Goal: Transaction & Acquisition: Purchase product/service

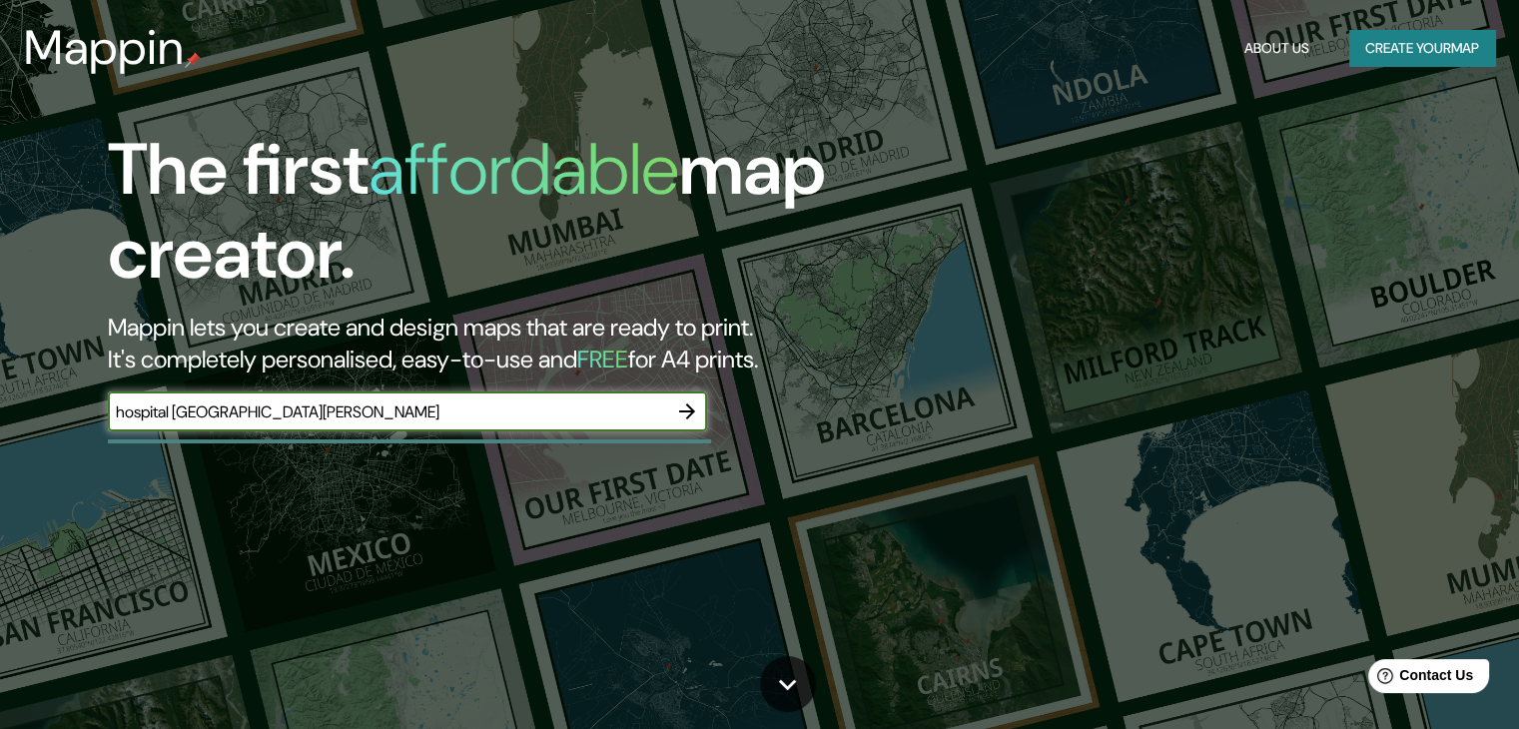
type input "hospital [GEOGRAPHIC_DATA][PERSON_NAME]"
click at [684, 402] on icon "button" at bounding box center [687, 411] width 24 height 24
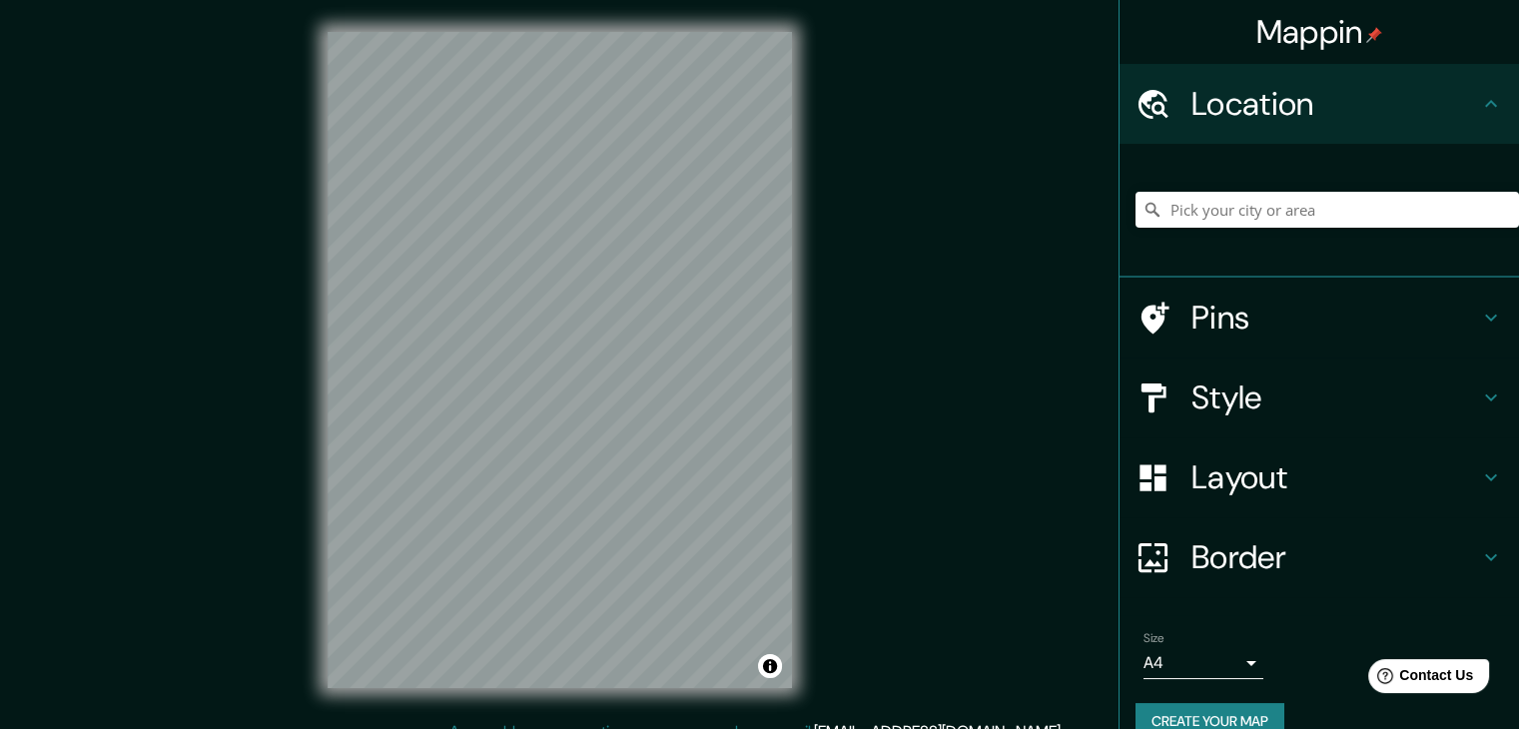
click at [1458, 97] on h4 "Location" at bounding box center [1335, 104] width 288 height 40
click at [1298, 211] on input "Pick your city or area" at bounding box center [1326, 210] width 383 height 36
paste input "hospital [GEOGRAPHIC_DATA][PERSON_NAME]"
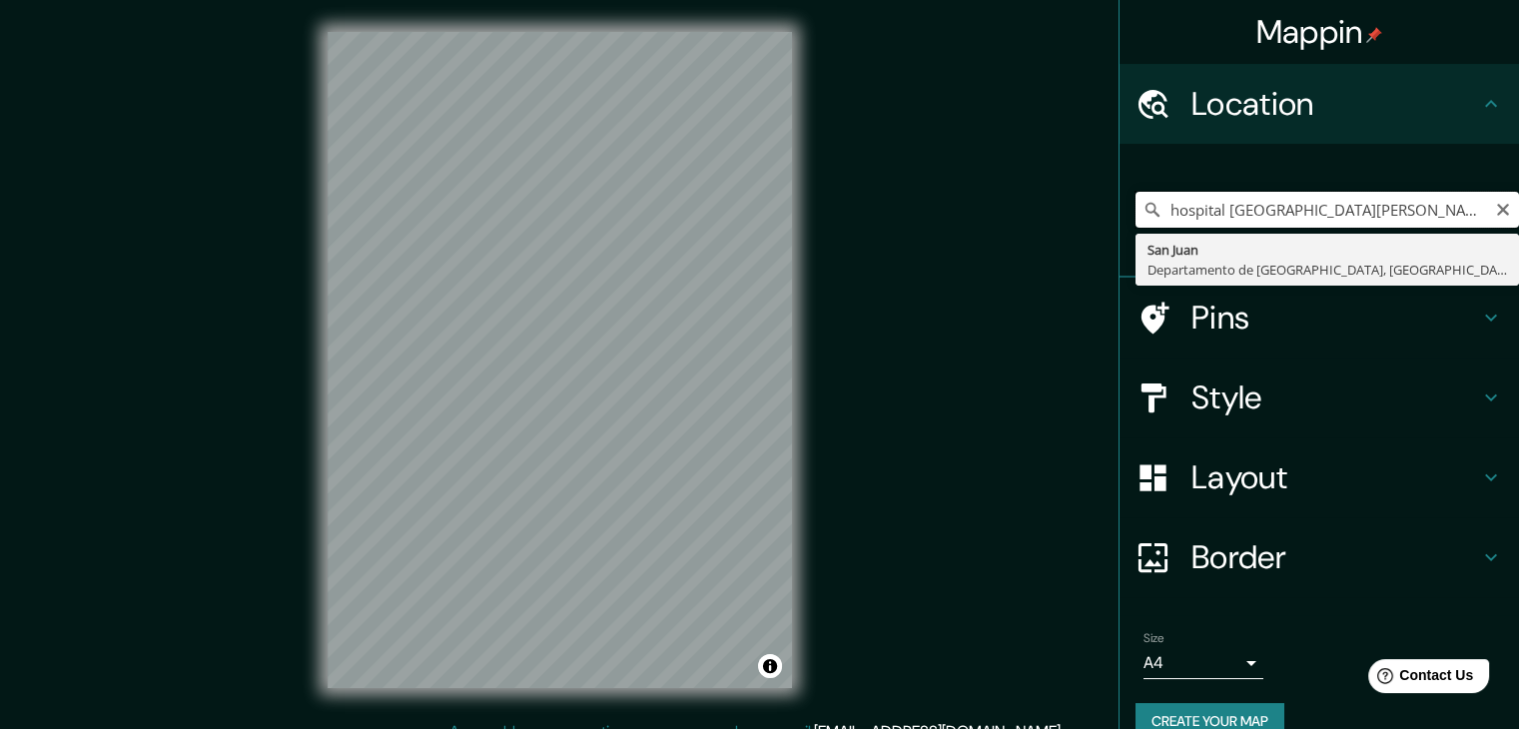
drag, startPoint x: 1416, startPoint y: 212, endPoint x: 1314, endPoint y: 213, distance: 101.9
click at [1346, 207] on input "hospital [GEOGRAPHIC_DATA][PERSON_NAME], [GEOGRAPHIC_DATA]" at bounding box center [1326, 210] width 383 height 36
drag, startPoint x: 1301, startPoint y: 213, endPoint x: 1135, endPoint y: 220, distance: 165.9
click at [1135, 220] on input "hospital [GEOGRAPHIC_DATA][PERSON_NAME], [GEOGRAPHIC_DATA]" at bounding box center [1326, 210] width 383 height 36
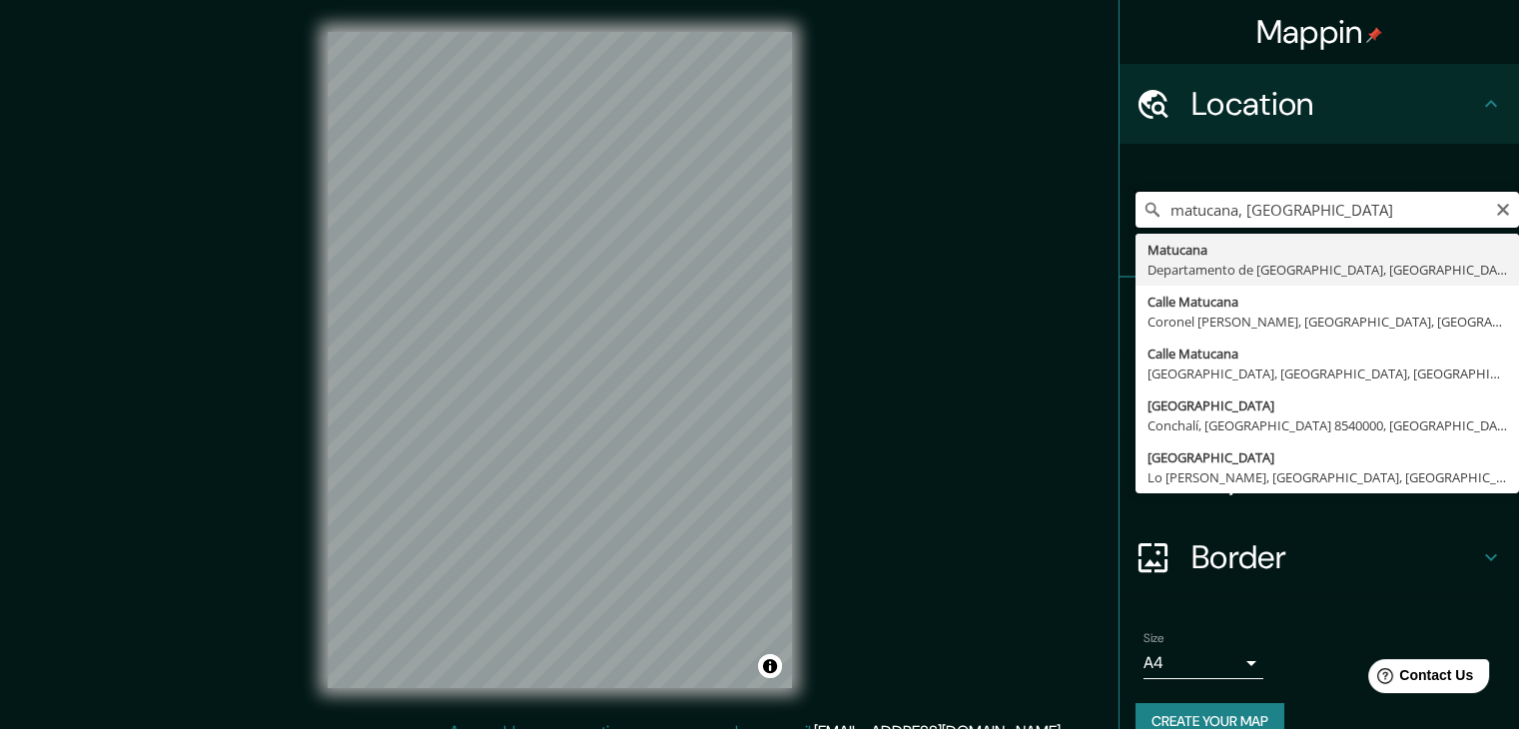
click at [1295, 212] on input "matucana, [GEOGRAPHIC_DATA]" at bounding box center [1326, 210] width 383 height 36
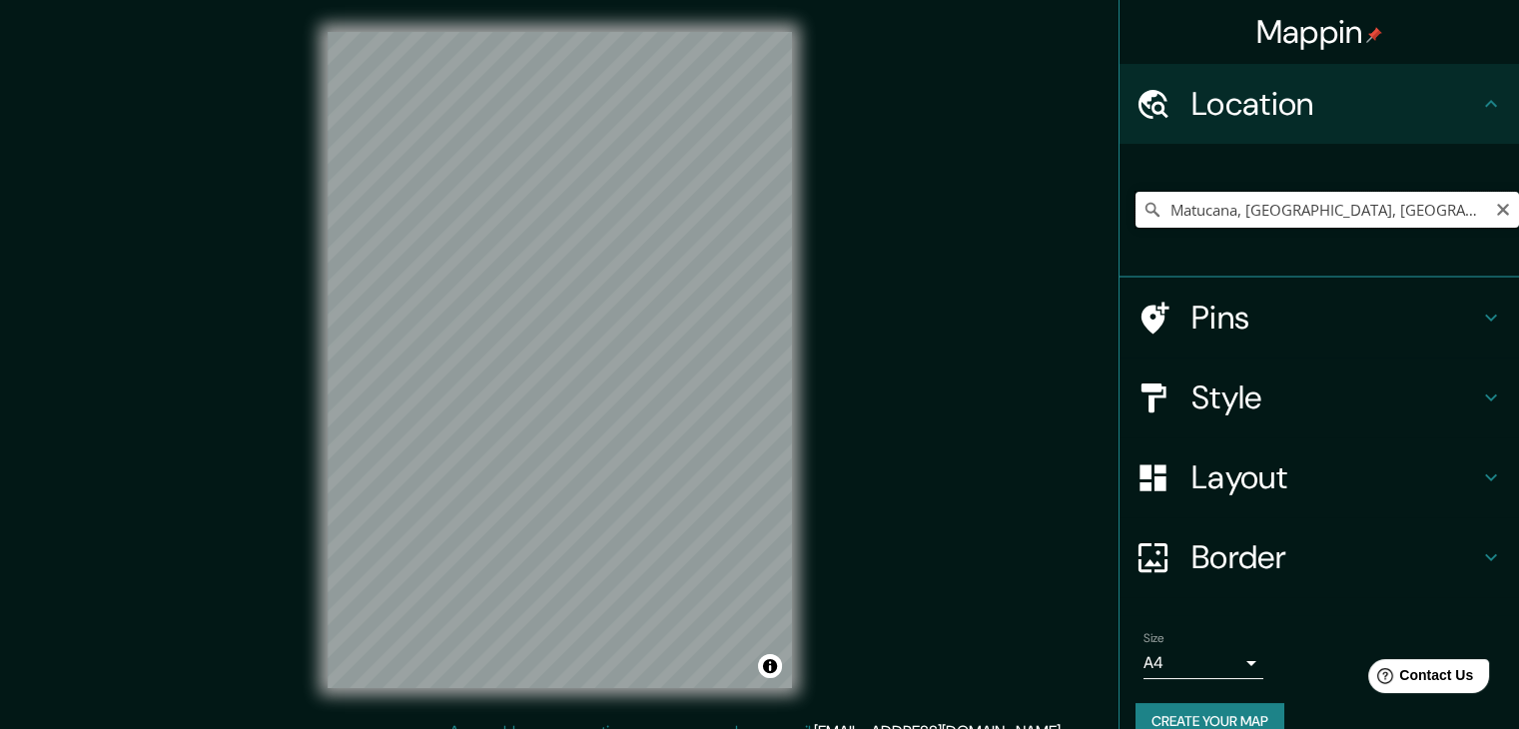
click at [1364, 200] on input "Matucana, [GEOGRAPHIC_DATA], [GEOGRAPHIC_DATA]" at bounding box center [1326, 210] width 383 height 36
click at [1278, 213] on input "Matucana, [GEOGRAPHIC_DATA], [GEOGRAPHIC_DATA]" at bounding box center [1326, 210] width 383 height 36
click at [1400, 209] on input "Matucana, [GEOGRAPHIC_DATA], [GEOGRAPHIC_DATA]" at bounding box center [1326, 210] width 383 height 36
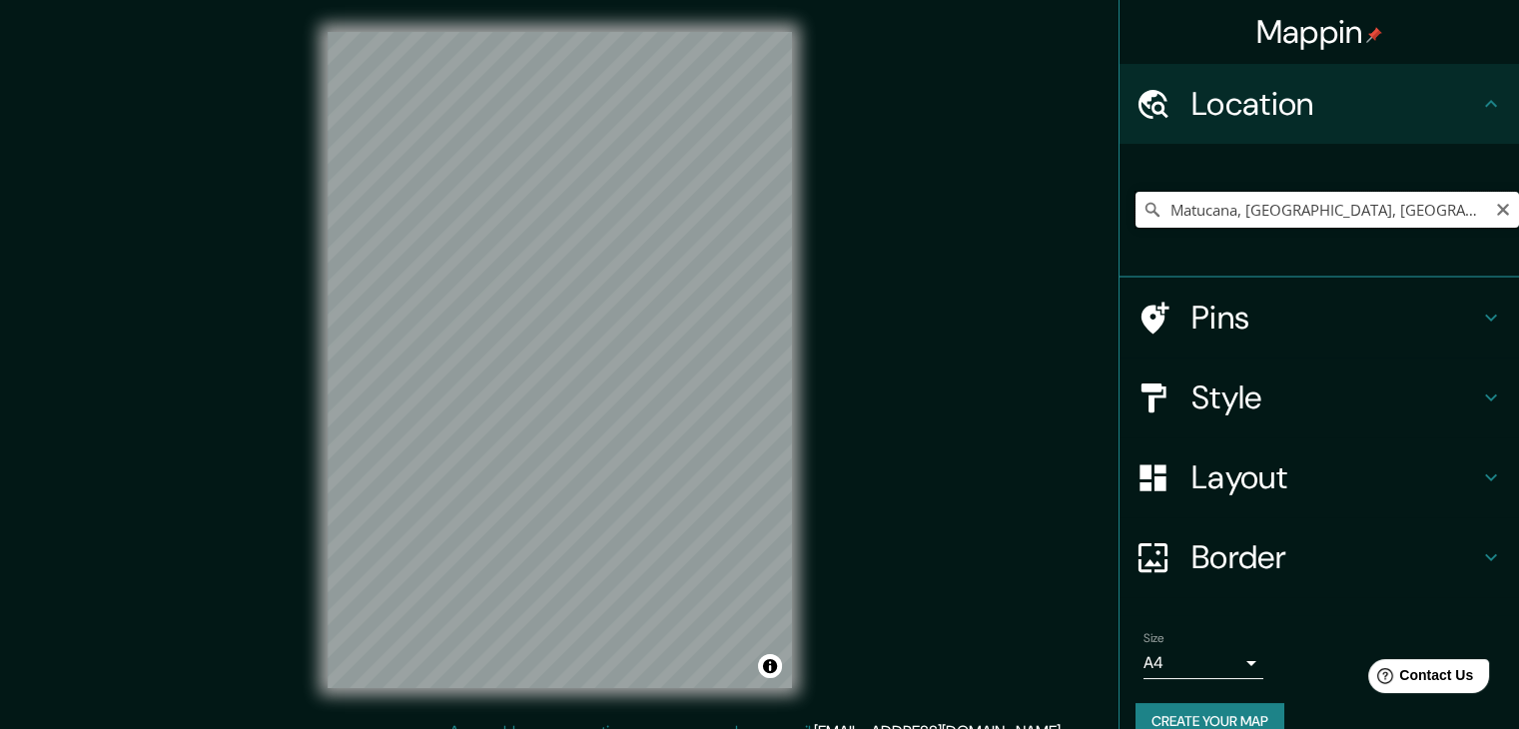
click at [1442, 207] on input "Matucana, [GEOGRAPHIC_DATA], [GEOGRAPHIC_DATA]" at bounding box center [1326, 210] width 383 height 36
drag, startPoint x: 1442, startPoint y: 207, endPoint x: 1394, endPoint y: 219, distance: 49.4
click at [1394, 219] on input "Matucana, [GEOGRAPHIC_DATA], [GEOGRAPHIC_DATA]" at bounding box center [1326, 210] width 383 height 36
click at [1326, 217] on input "Matucana, [GEOGRAPHIC_DATA], [GEOGRAPHIC_DATA]" at bounding box center [1326, 210] width 383 height 36
drag, startPoint x: 1453, startPoint y: 211, endPoint x: 1234, endPoint y: 221, distance: 218.9
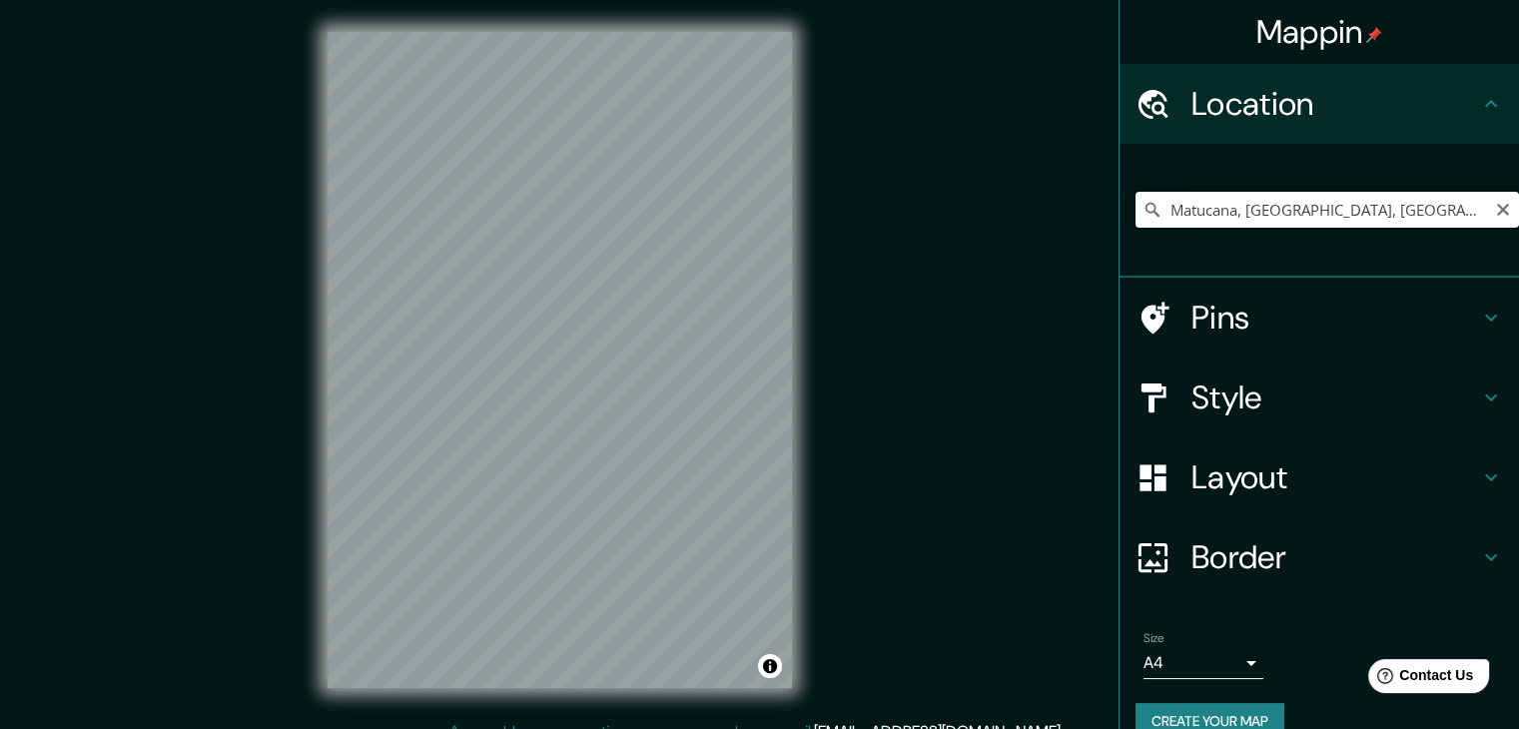
click at [1234, 221] on input "Matucana, [GEOGRAPHIC_DATA], [GEOGRAPHIC_DATA]" at bounding box center [1326, 210] width 383 height 36
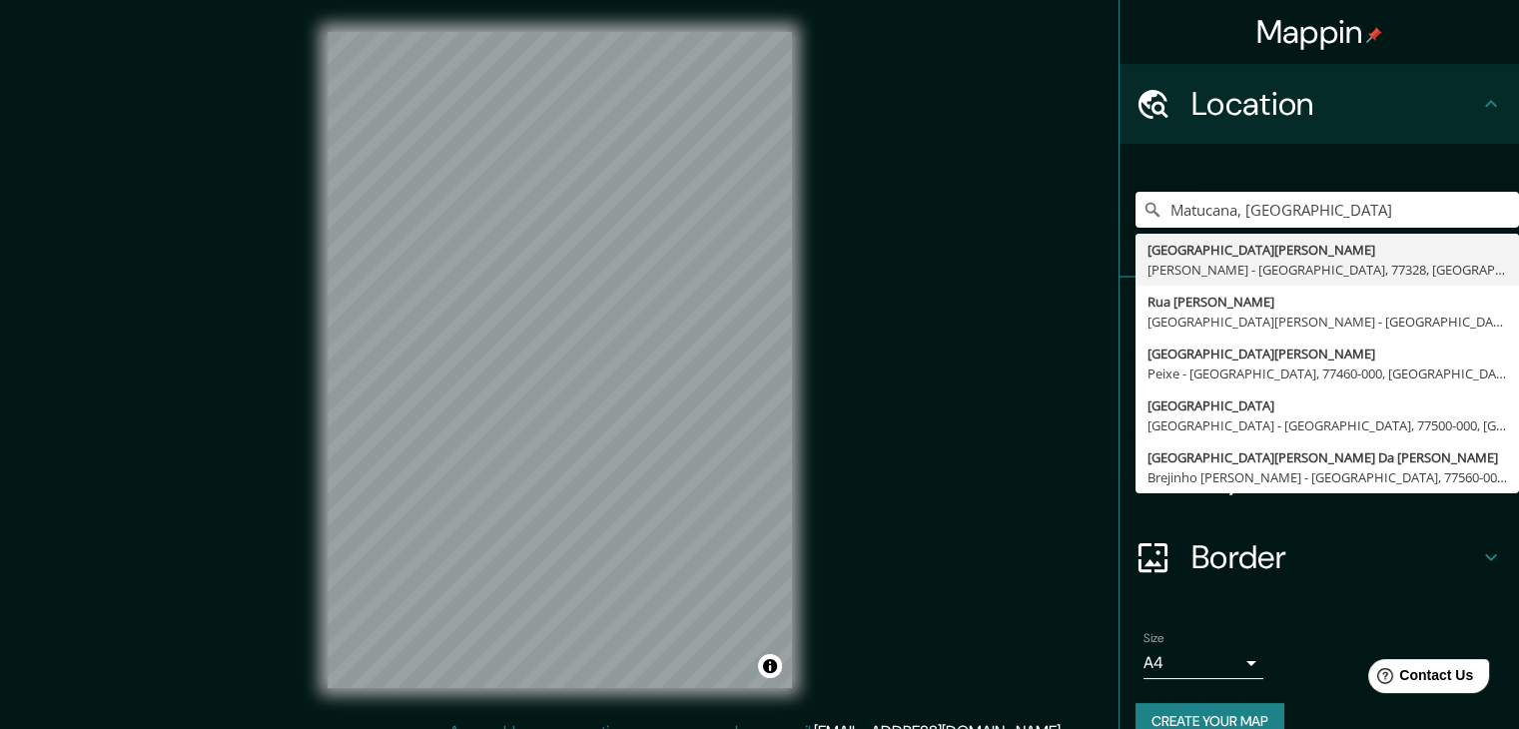
type input "Matucana, [GEOGRAPHIC_DATA]"
drag, startPoint x: 1327, startPoint y: 197, endPoint x: 1007, endPoint y: 222, distance: 321.5
click at [1016, 235] on div "Mappin Location [GEOGRAPHIC_DATA], [GEOGRAPHIC_DATA][PERSON_NAME] - [GEOGRAPHIC…" at bounding box center [759, 376] width 1519 height 752
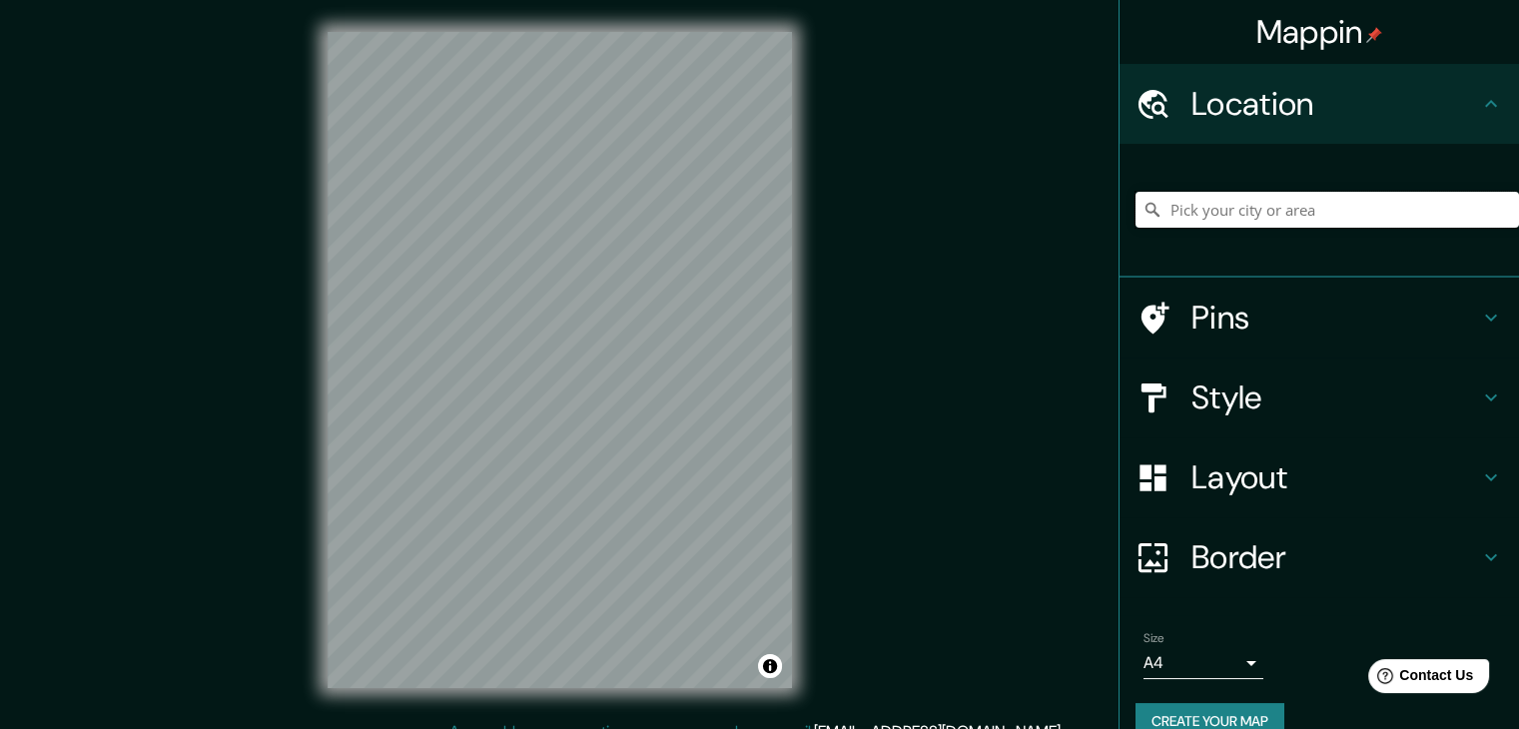
paste input "Ctra. [STREET_ADDRESS]"
type input "Matucana, [GEOGRAPHIC_DATA], 15556, [GEOGRAPHIC_DATA]"
click at [1254, 471] on h4 "Layout" at bounding box center [1335, 477] width 288 height 40
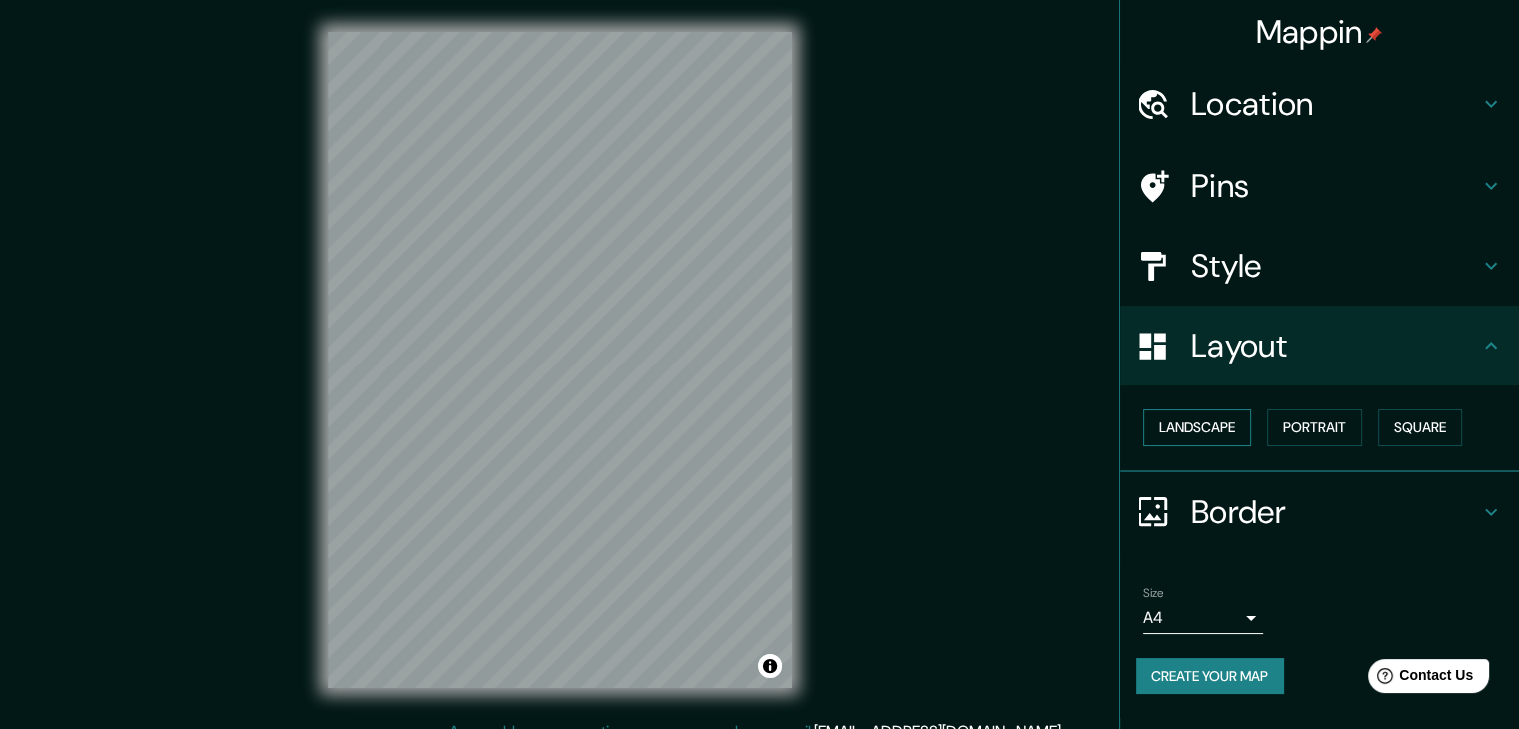
click at [1240, 430] on button "Landscape" at bounding box center [1197, 427] width 108 height 37
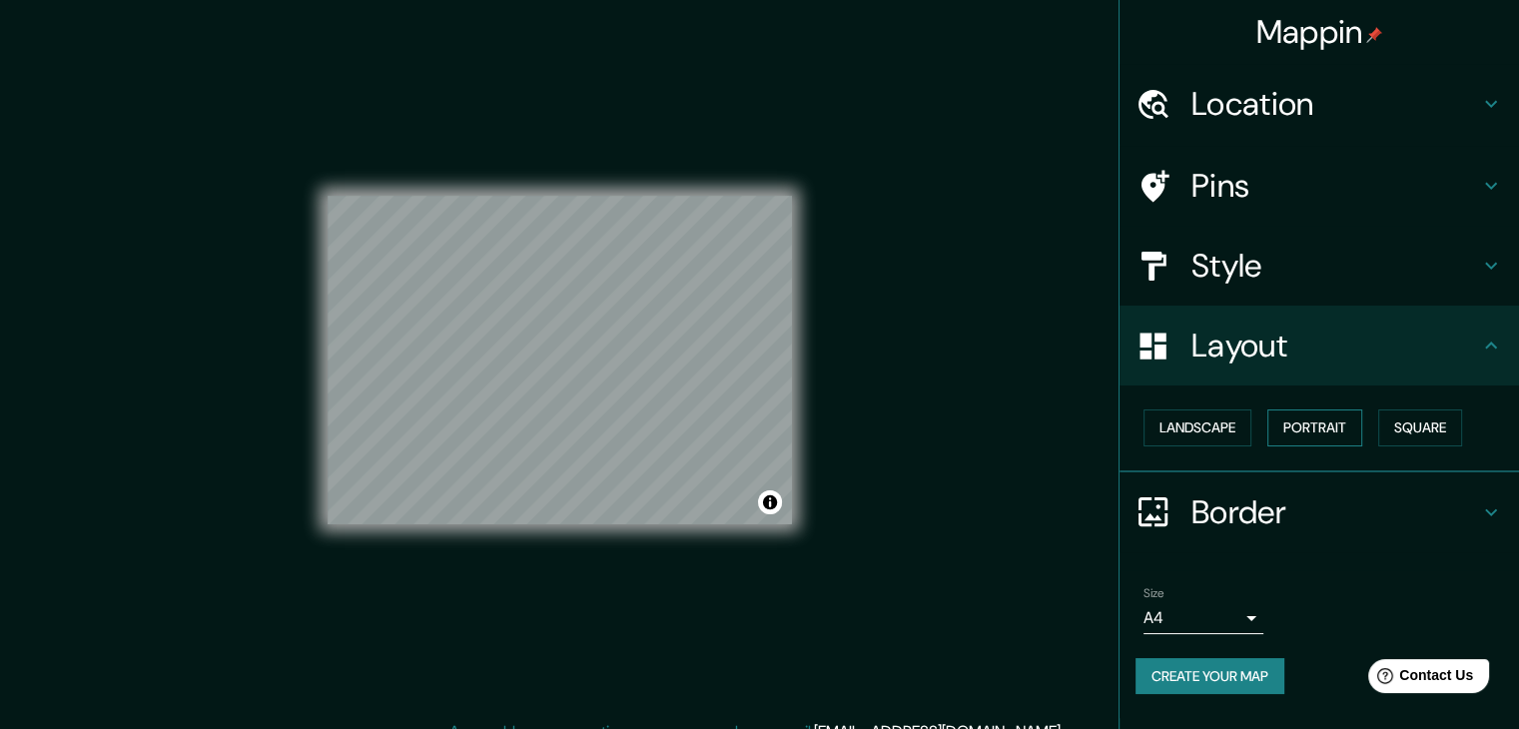
click at [1330, 424] on button "Portrait" at bounding box center [1314, 427] width 95 height 37
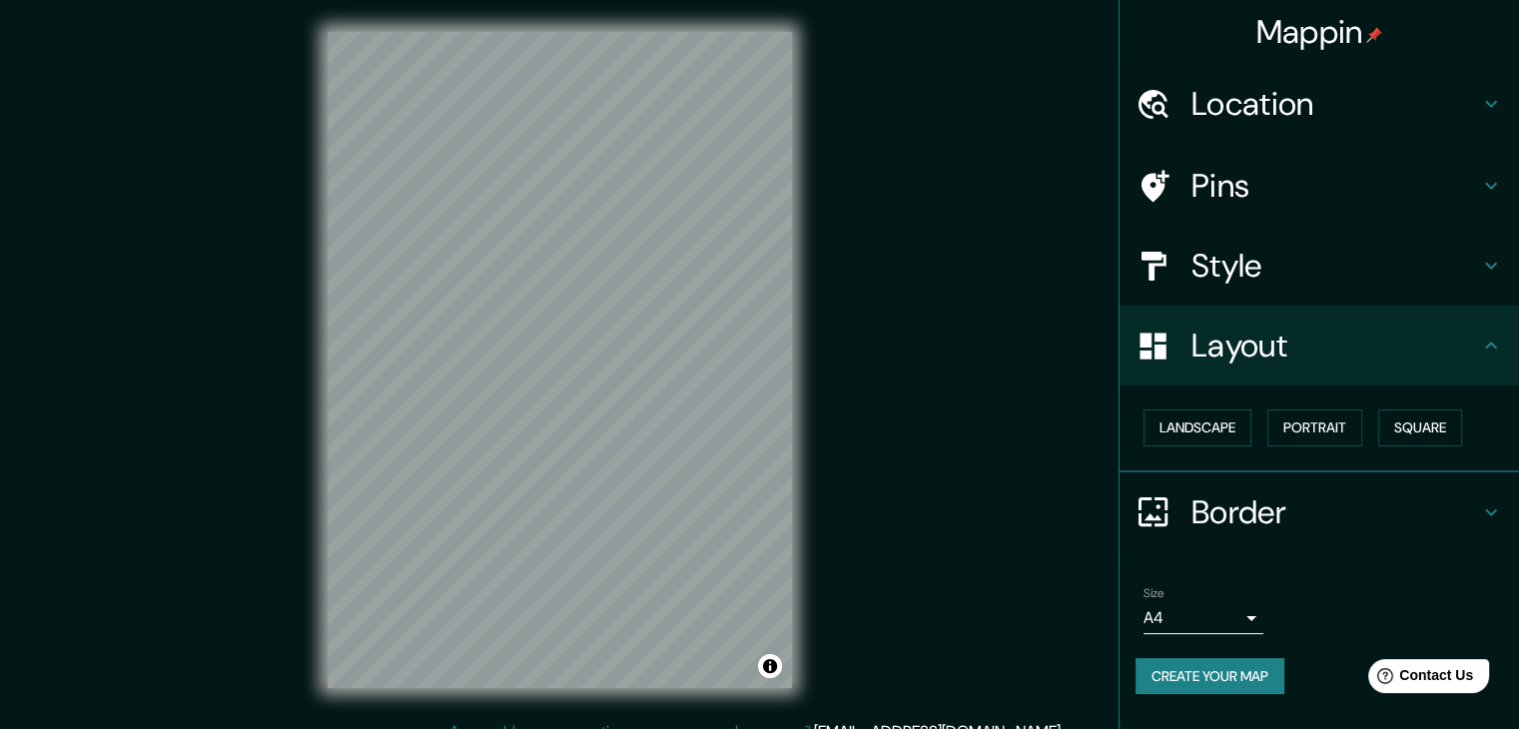
click at [1426, 360] on h4 "Layout" at bounding box center [1335, 346] width 288 height 40
click at [1246, 268] on h4 "Style" at bounding box center [1335, 266] width 288 height 40
click at [1489, 256] on div "Style" at bounding box center [1318, 266] width 399 height 80
click at [1500, 277] on div "Style" at bounding box center [1318, 266] width 399 height 80
click at [1487, 266] on div "Style" at bounding box center [1318, 266] width 399 height 80
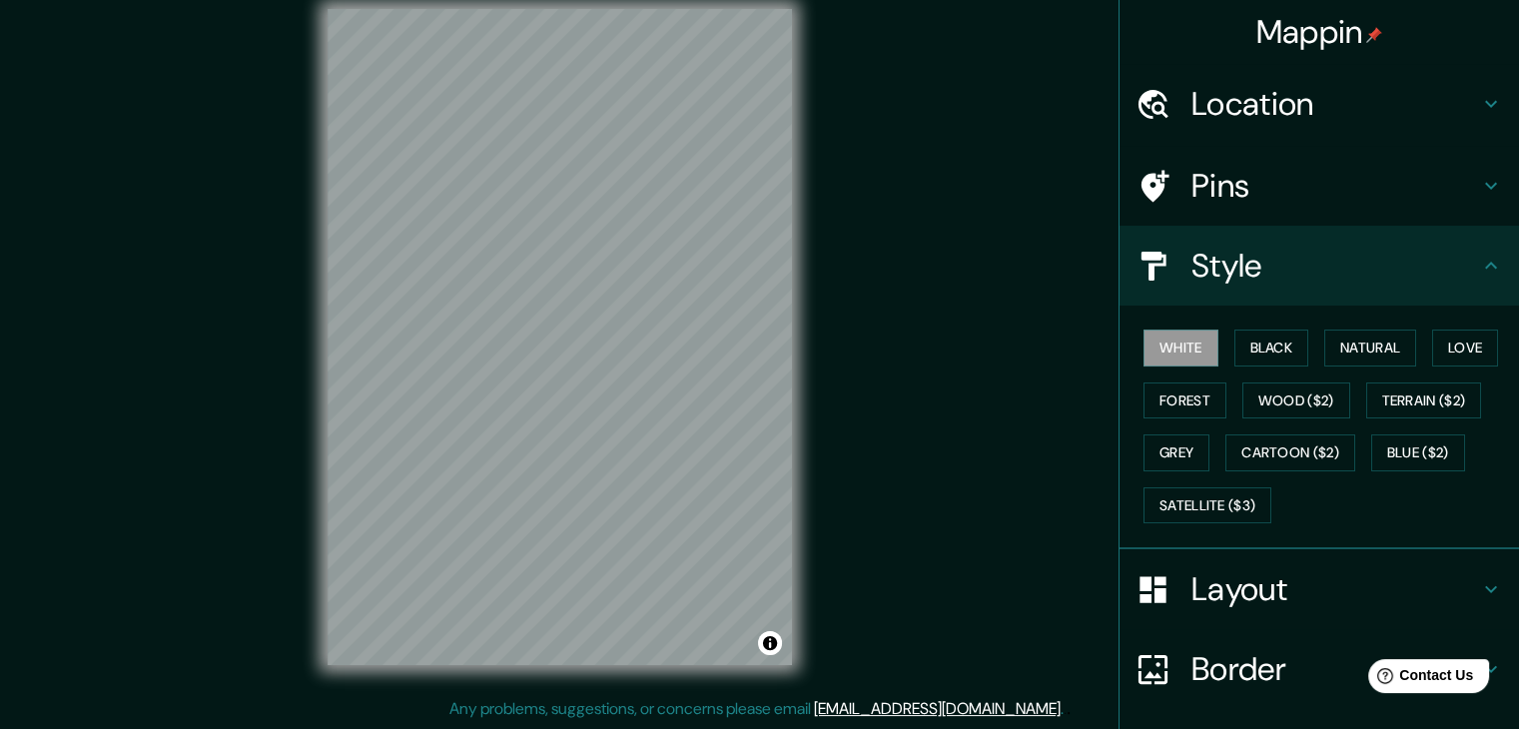
scroll to position [144, 0]
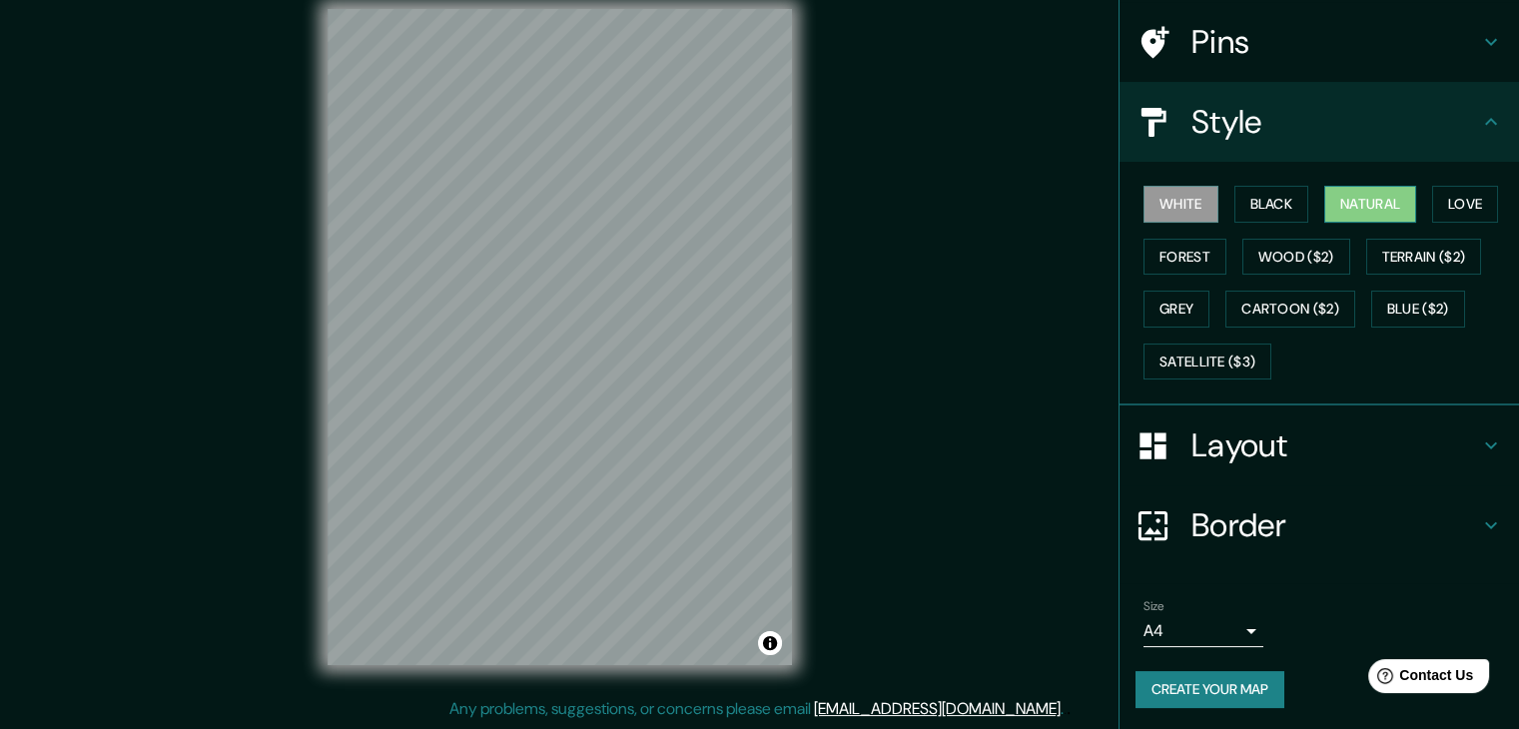
click at [1382, 205] on button "Natural" at bounding box center [1370, 204] width 92 height 37
